Goal: Information Seeking & Learning: Learn about a topic

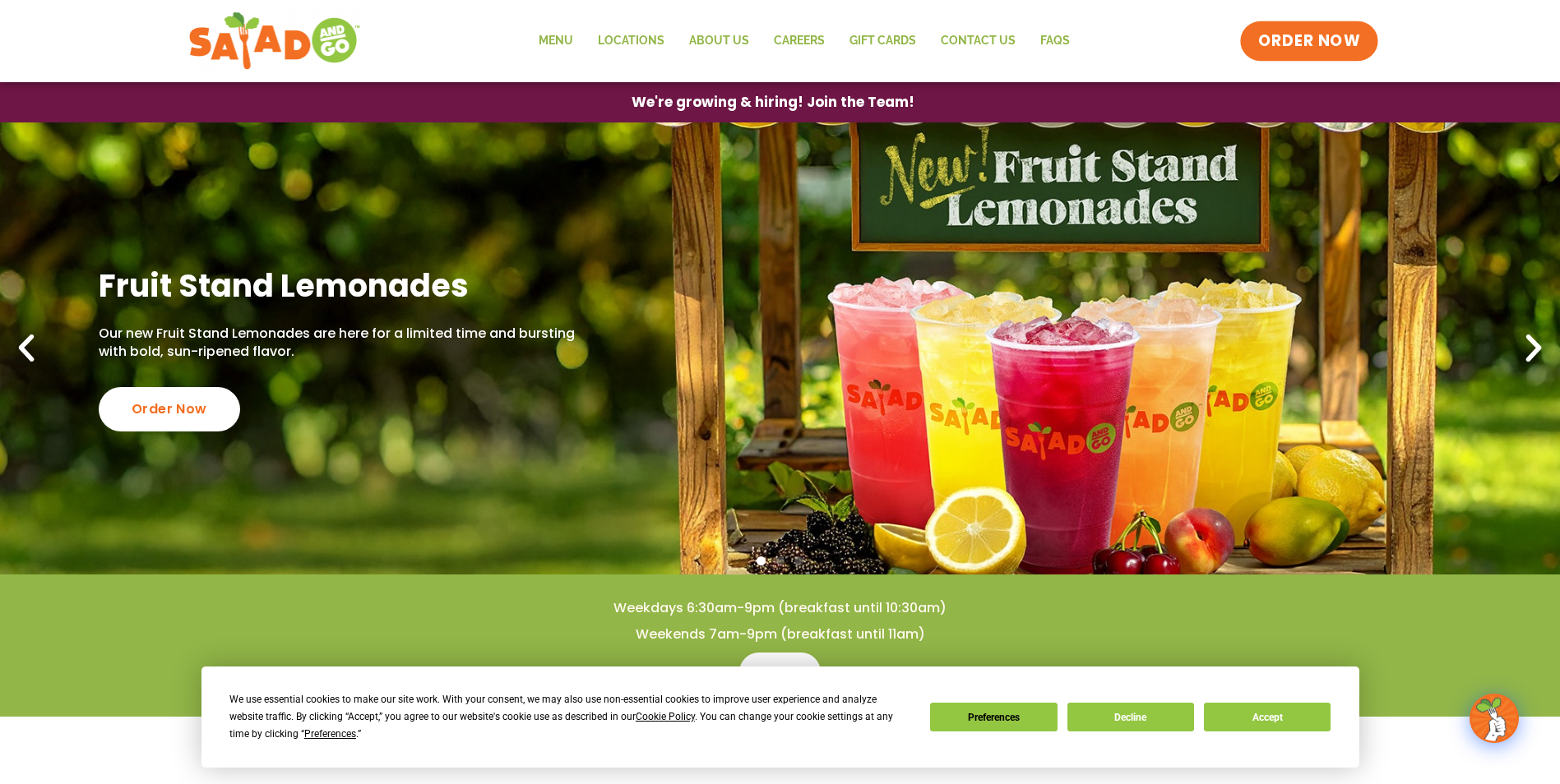
click at [1333, 50] on span "ORDER NOW" at bounding box center [1309, 41] width 102 height 21
drag, startPoint x: 1256, startPoint y: 718, endPoint x: 1413, endPoint y: 615, distance: 187.8
click at [1257, 718] on button "Accept" at bounding box center [1267, 717] width 127 height 28
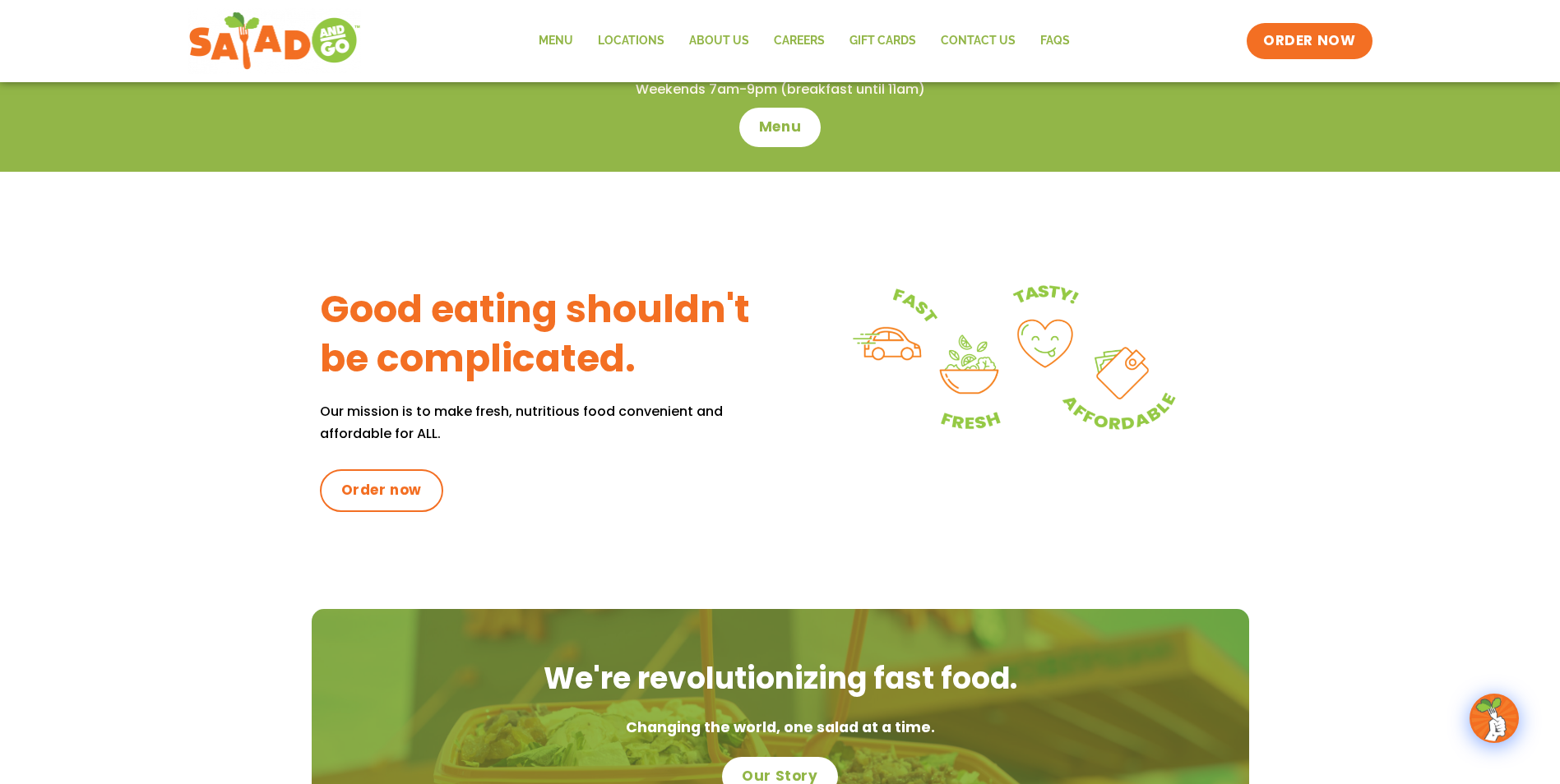
scroll to position [285, 0]
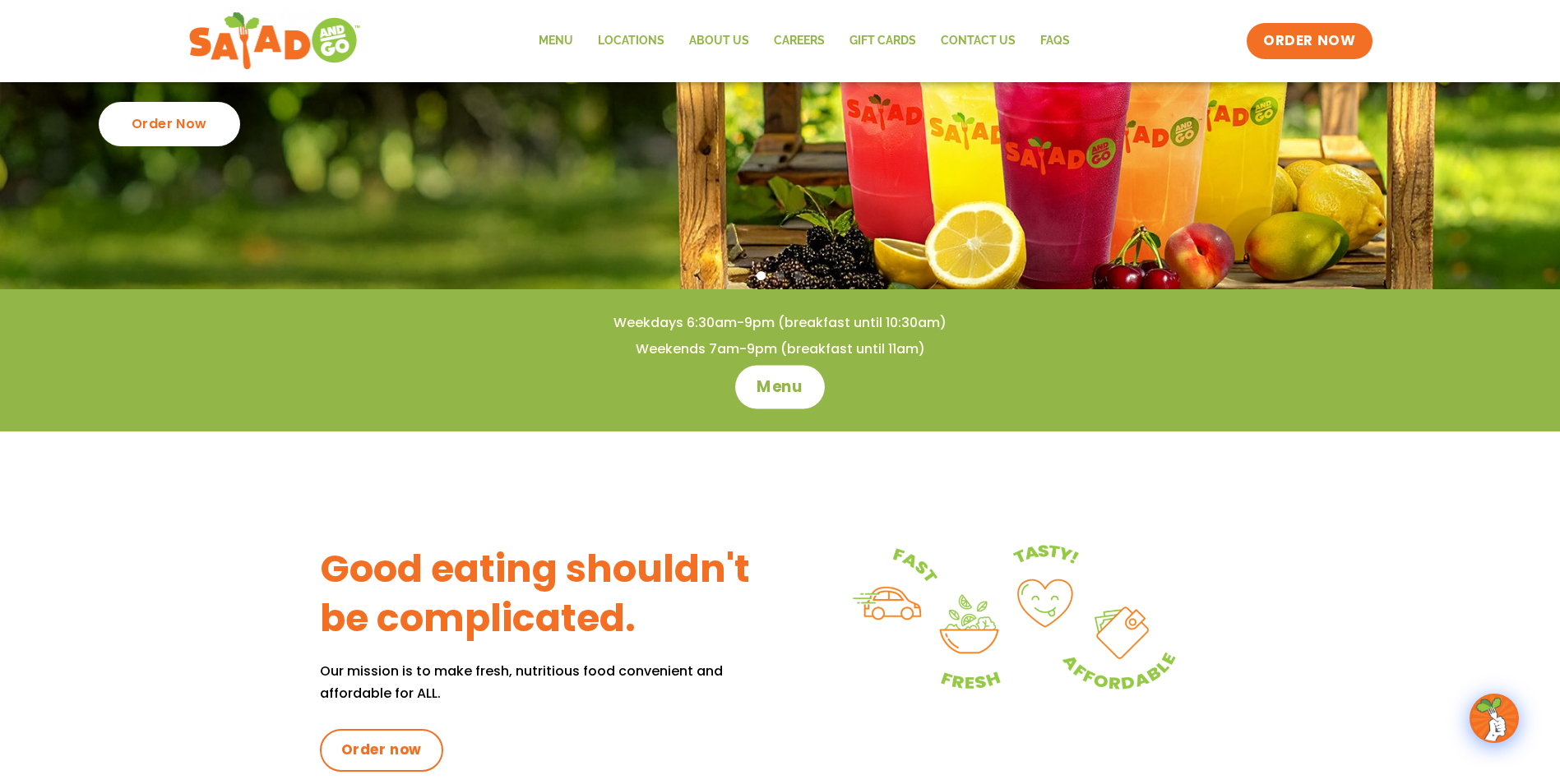
click at [764, 395] on span "Menu" at bounding box center [780, 387] width 47 height 21
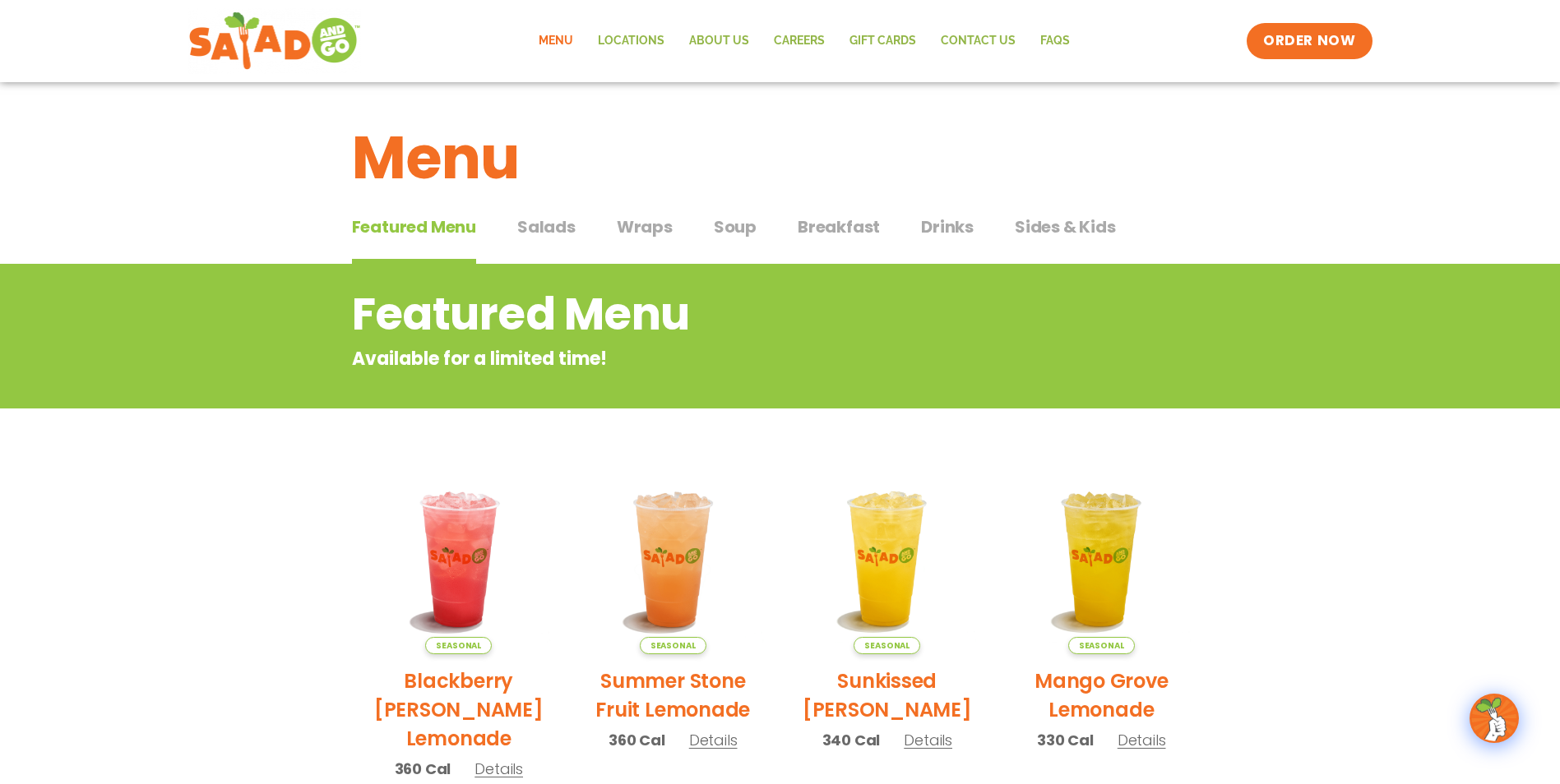
click at [569, 227] on span "Salads" at bounding box center [546, 227] width 59 height 25
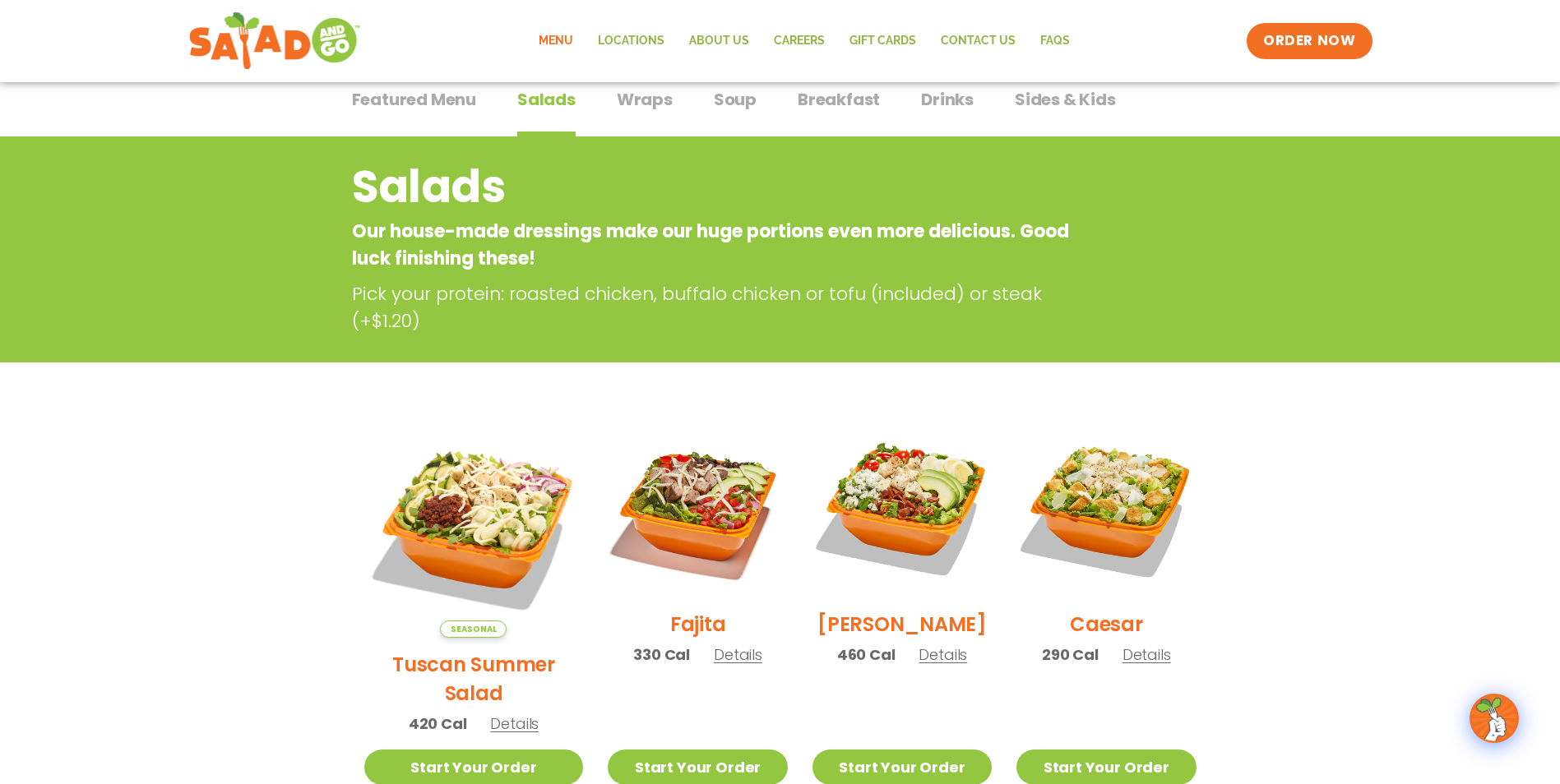
scroll to position [119, 0]
